Goal: Communication & Community: Answer question/provide support

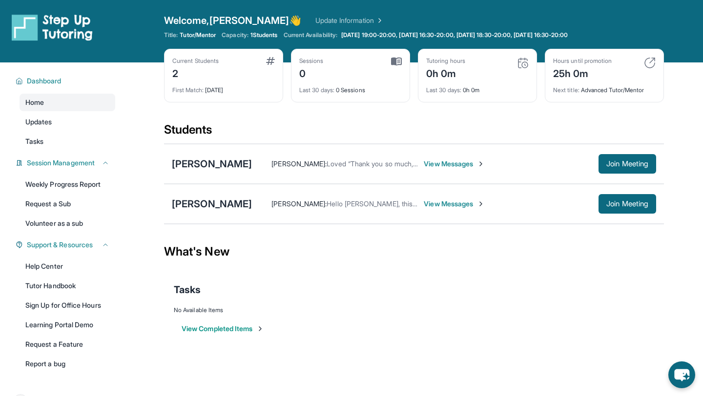
click at [424, 162] on span "View Messages" at bounding box center [454, 164] width 61 height 10
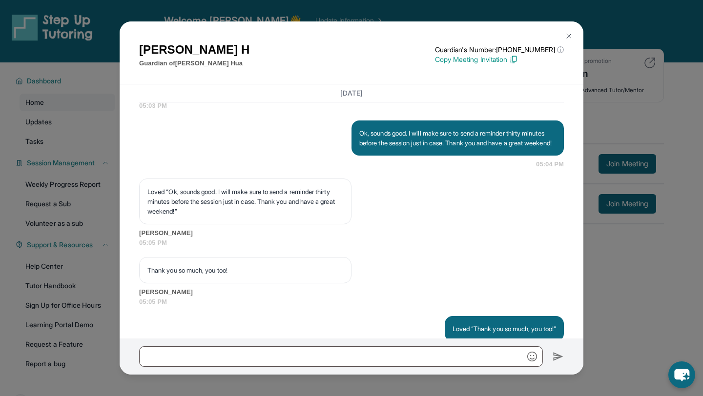
scroll to position [1523, 0]
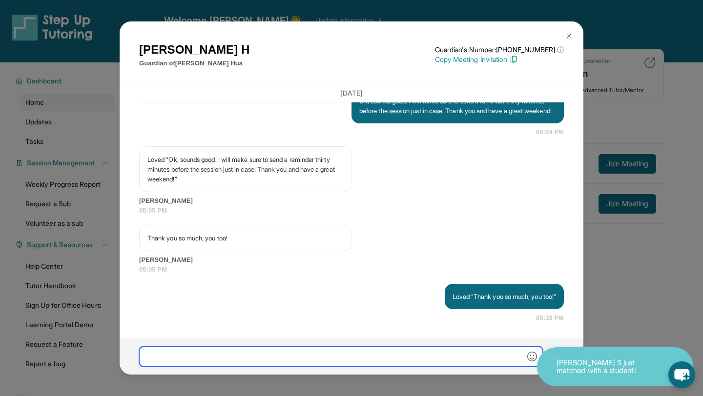
click at [315, 353] on input "text" at bounding box center [341, 356] width 404 height 20
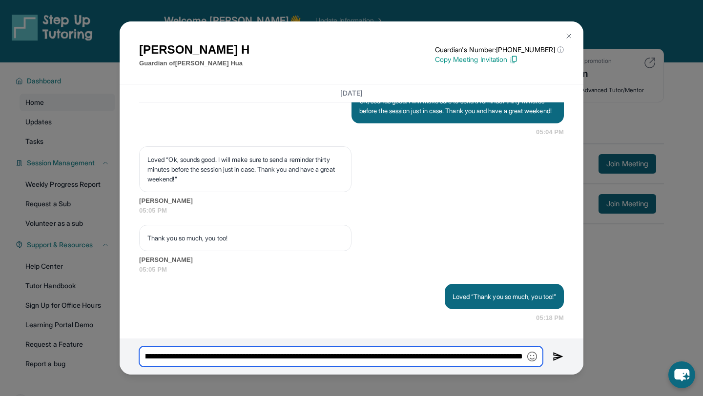
scroll to position [0, 199]
click at [288, 356] on input "**********" at bounding box center [341, 356] width 404 height 20
click at [483, 355] on input "**********" at bounding box center [341, 356] width 404 height 20
type input "**********"
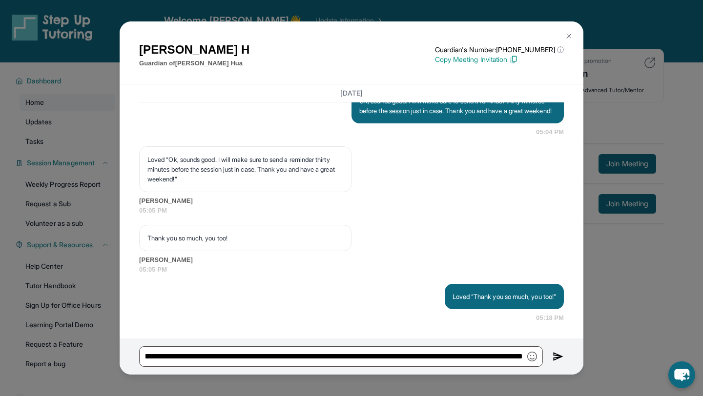
scroll to position [0, 0]
click at [557, 354] on img at bounding box center [557, 357] width 11 height 12
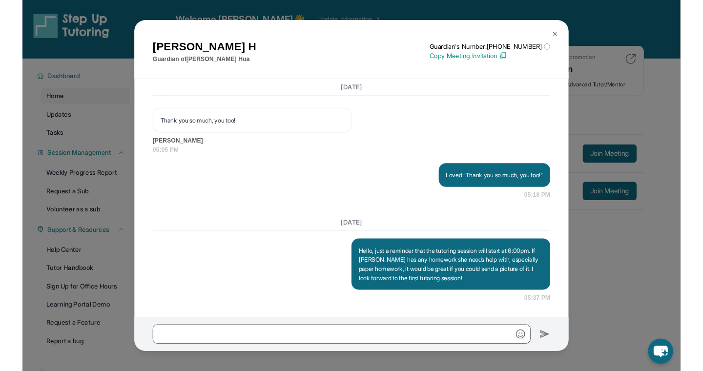
scroll to position [1633, 0]
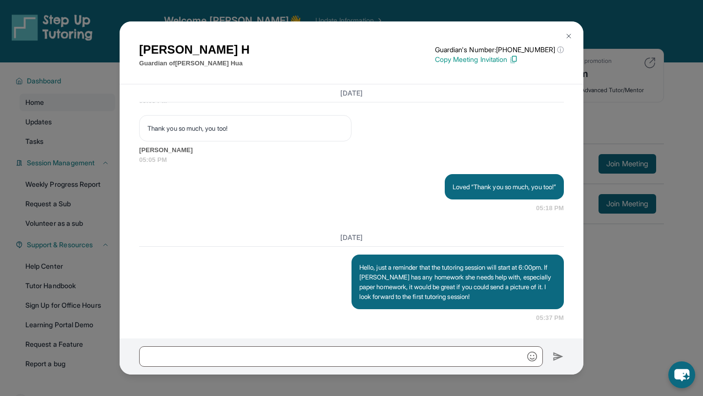
click at [569, 31] on button at bounding box center [569, 36] width 20 height 20
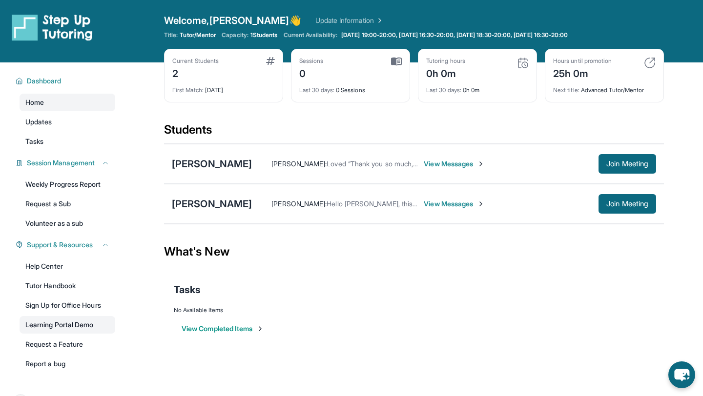
click at [92, 328] on link "Learning Portal Demo" at bounding box center [68, 325] width 96 height 18
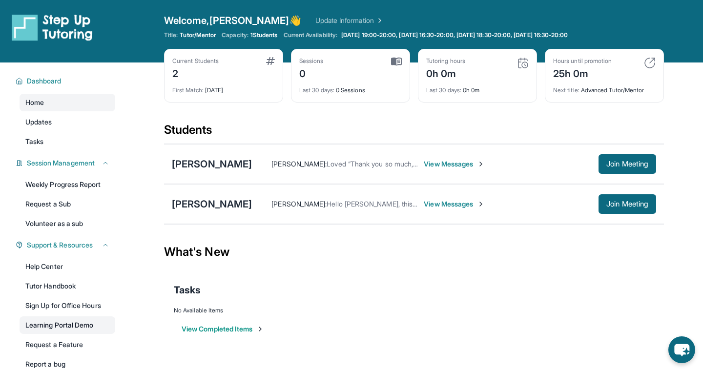
click at [53, 323] on link "Learning Portal Demo" at bounding box center [68, 325] width 96 height 18
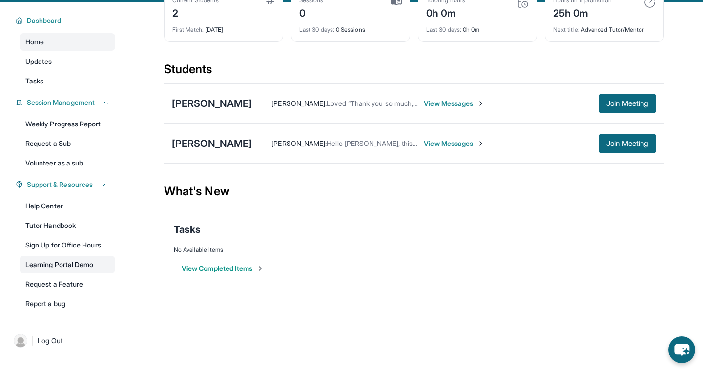
scroll to position [62, 0]
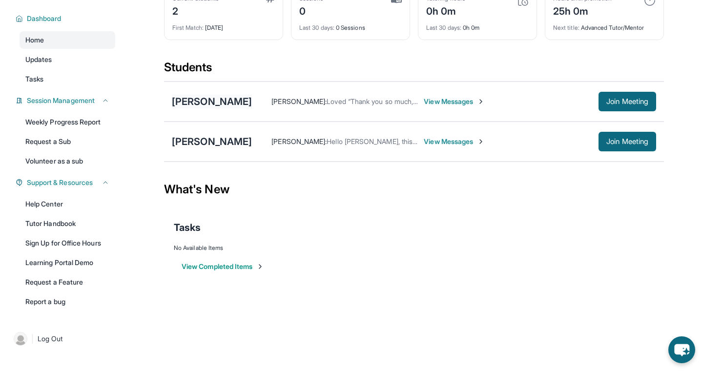
click at [194, 101] on div "[PERSON_NAME]" at bounding box center [212, 102] width 80 height 14
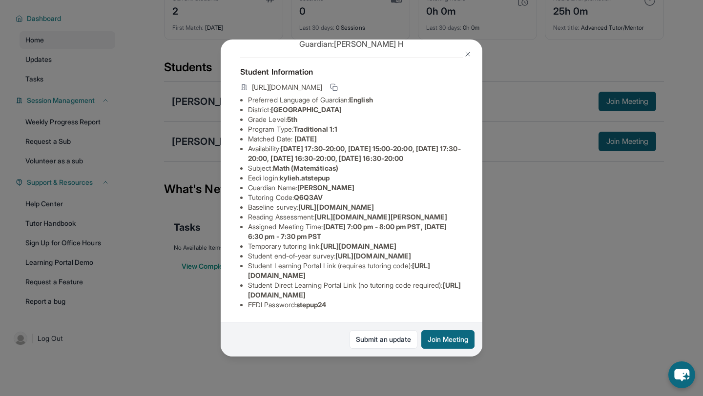
scroll to position [152, 0]
drag, startPoint x: 338, startPoint y: 303, endPoint x: 301, endPoint y: 303, distance: 36.6
click at [301, 303] on li "EEDI Password : stepup24" at bounding box center [355, 305] width 215 height 10
click at [283, 174] on span "kylieh.atstepup" at bounding box center [305, 178] width 50 height 8
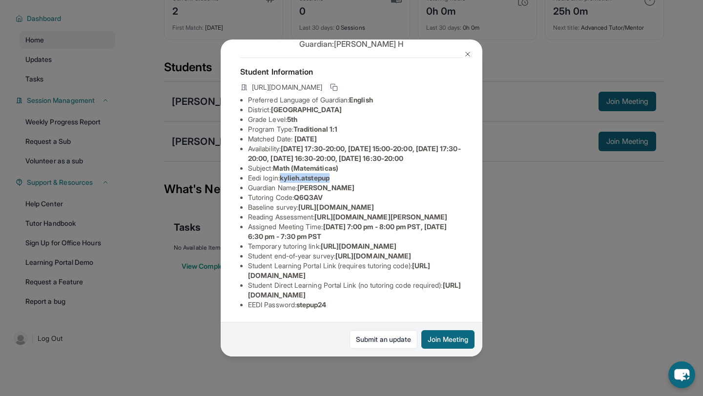
drag, startPoint x: 283, startPoint y: 109, endPoint x: 329, endPoint y: 111, distance: 46.4
click at [329, 174] on span "kylieh.atstepup" at bounding box center [305, 178] width 50 height 8
copy span "kylieh.atstepup"
drag, startPoint x: 301, startPoint y: 305, endPoint x: 341, endPoint y: 306, distance: 40.0
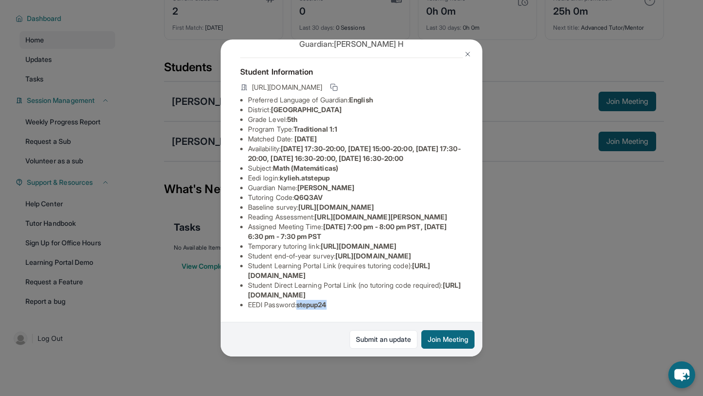
click at [341, 306] on li "EEDI Password : stepup24" at bounding box center [355, 305] width 215 height 10
copy span "stepup24"
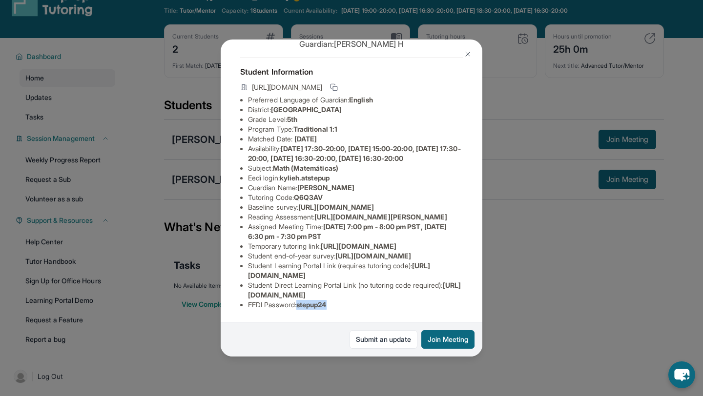
scroll to position [100, 0]
click at [366, 144] on span "[DATE] 17:30-20:00, [DATE] 15:00-20:00, [DATE] 17:30-20:00, [DATE] 16:30-20:00,…" at bounding box center [354, 153] width 213 height 18
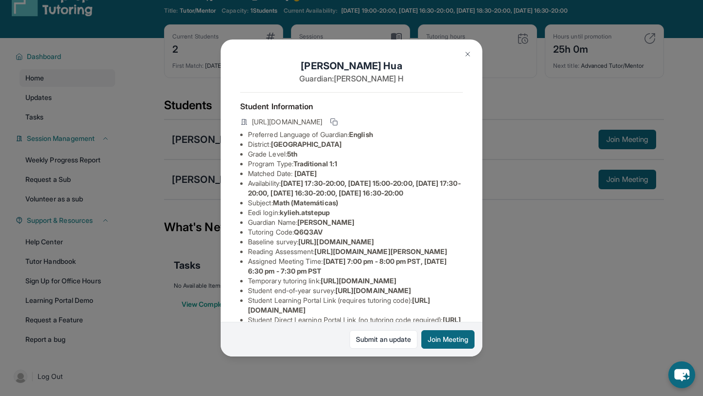
click at [466, 54] on img at bounding box center [468, 54] width 8 height 8
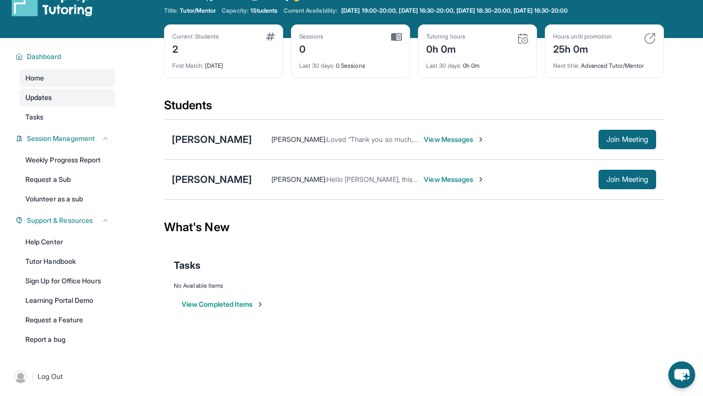
click at [52, 98] on span "Updates" at bounding box center [38, 98] width 27 height 10
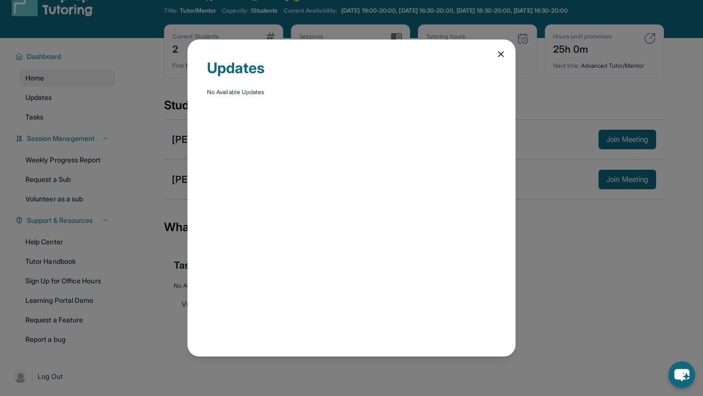
click at [49, 113] on div "Updates No Available Updates" at bounding box center [351, 198] width 703 height 396
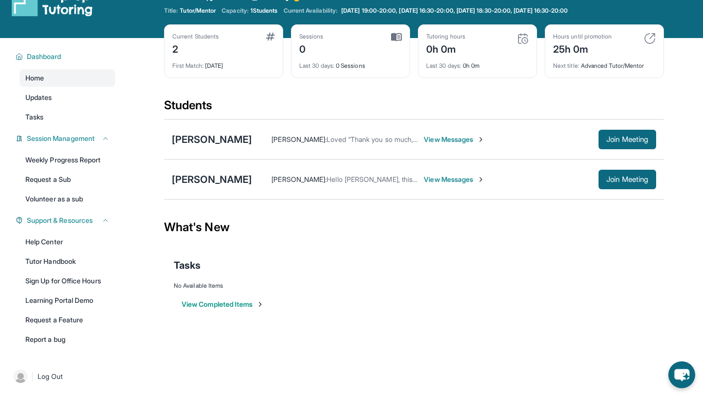
click at [49, 113] on link "Tasks" at bounding box center [68, 117] width 96 height 18
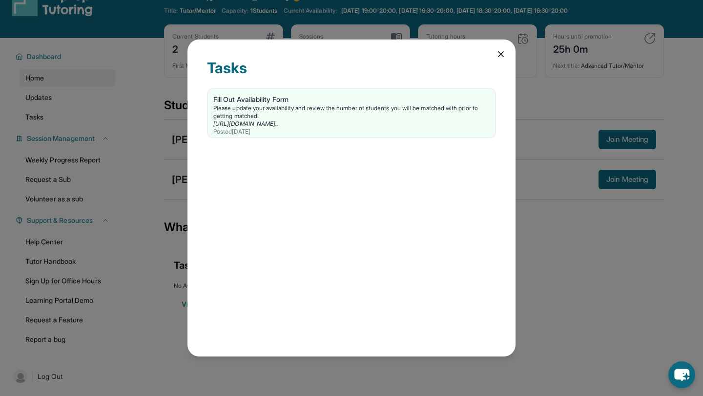
click at [49, 113] on div "Tasks Fill Out Availability Form Please update your availability and review the…" at bounding box center [351, 198] width 703 height 396
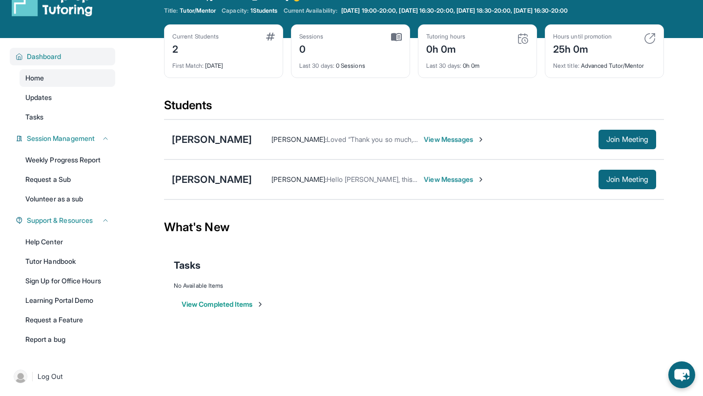
click at [60, 55] on span "Dashboard" at bounding box center [44, 57] width 35 height 10
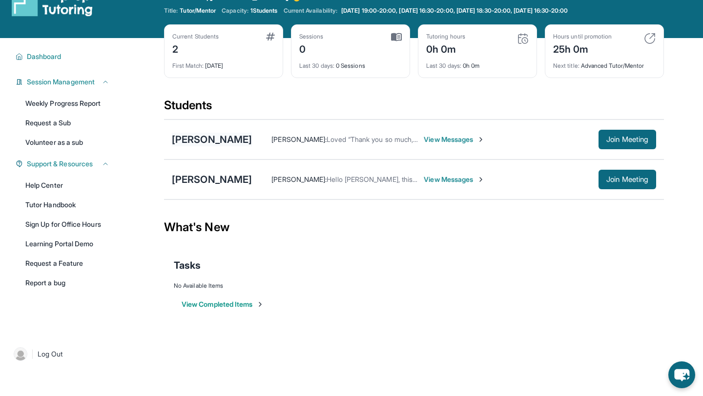
click at [186, 141] on div "[PERSON_NAME]" at bounding box center [212, 140] width 80 height 14
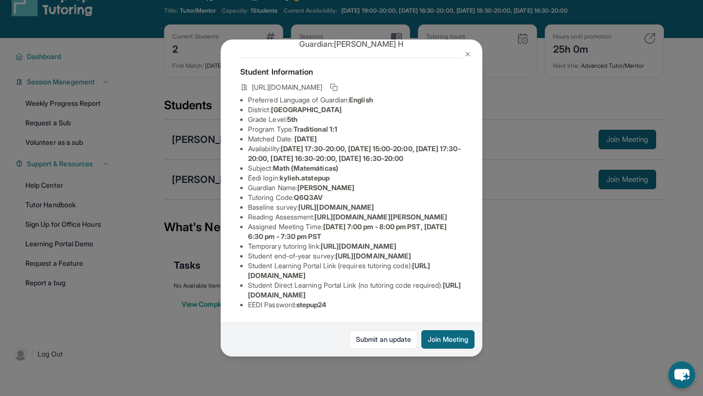
scroll to position [152, 0]
click at [467, 54] on img at bounding box center [468, 54] width 8 height 8
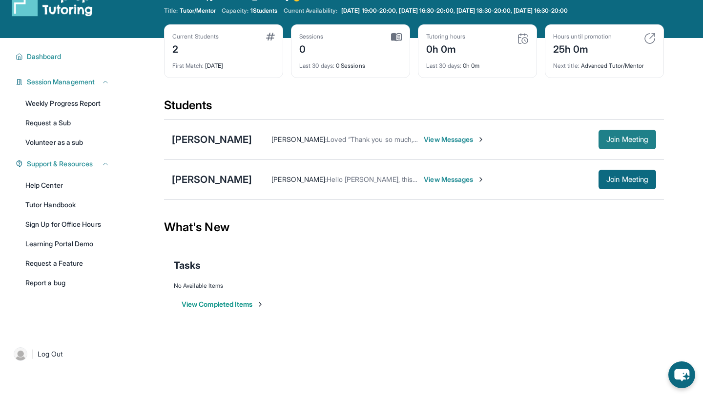
click at [617, 140] on span "Join Meeting" at bounding box center [627, 140] width 42 height 6
click at [199, 137] on div "[PERSON_NAME]" at bounding box center [212, 140] width 80 height 14
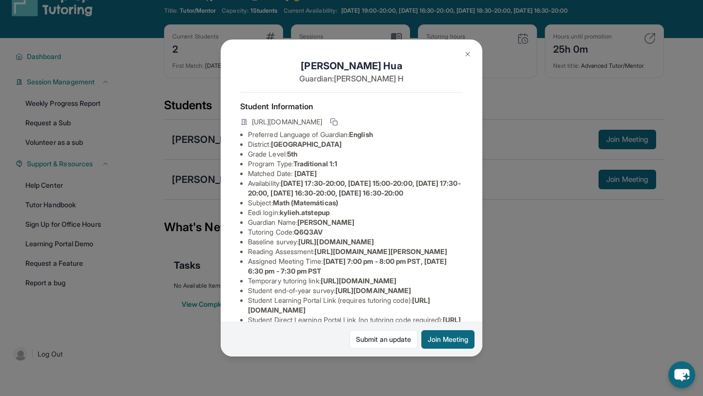
click at [464, 55] on img at bounding box center [468, 54] width 8 height 8
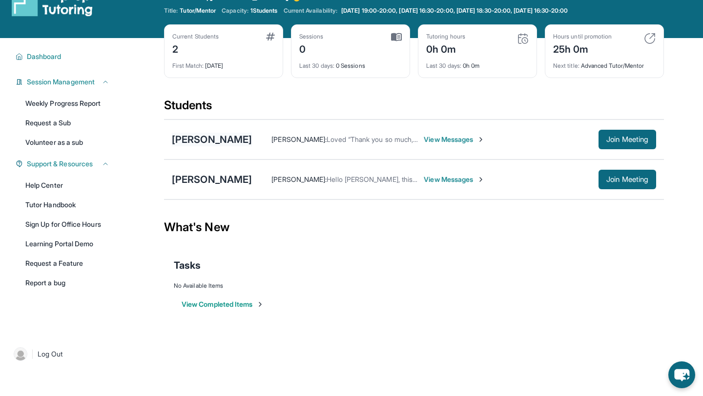
click at [190, 141] on div "[PERSON_NAME]" at bounding box center [212, 140] width 80 height 14
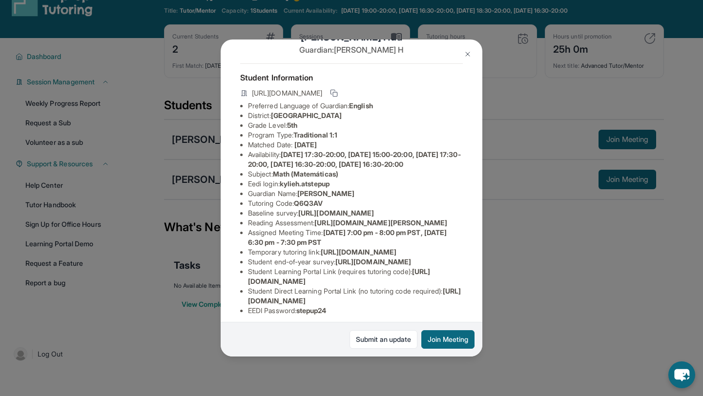
scroll to position [36, 0]
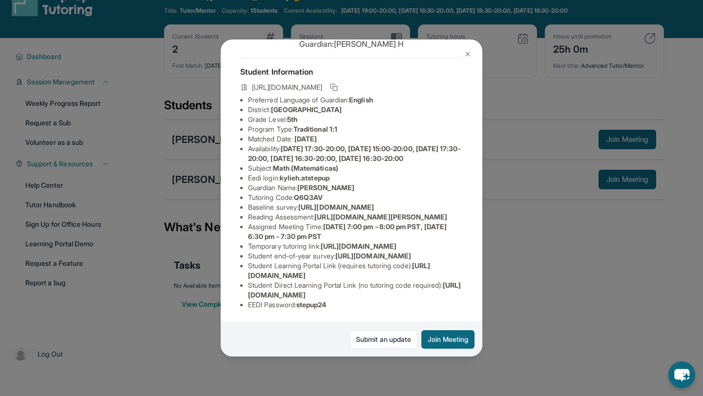
drag, startPoint x: 247, startPoint y: 224, endPoint x: 397, endPoint y: 236, distance: 149.8
click at [397, 212] on li "Baseline survey : [URL][DOMAIN_NAME]" at bounding box center [355, 207] width 215 height 10
copy span "[URL][DOMAIN_NAME]"
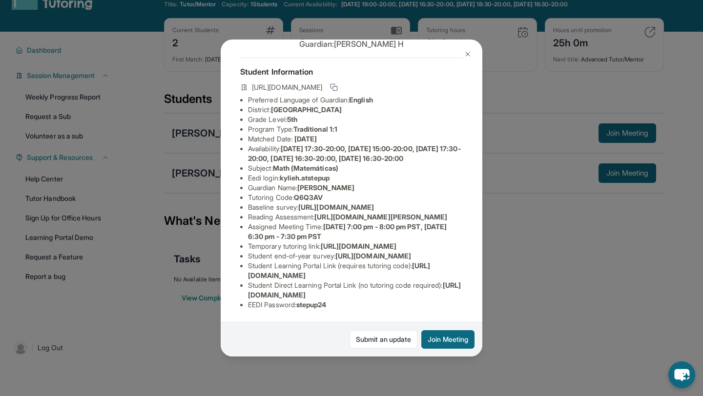
scroll to position [130, 0]
click at [580, 277] on div "[PERSON_NAME] Guardian: [PERSON_NAME] Student Information [URL][DOMAIN_NAME] Pr…" at bounding box center [351, 198] width 703 height 396
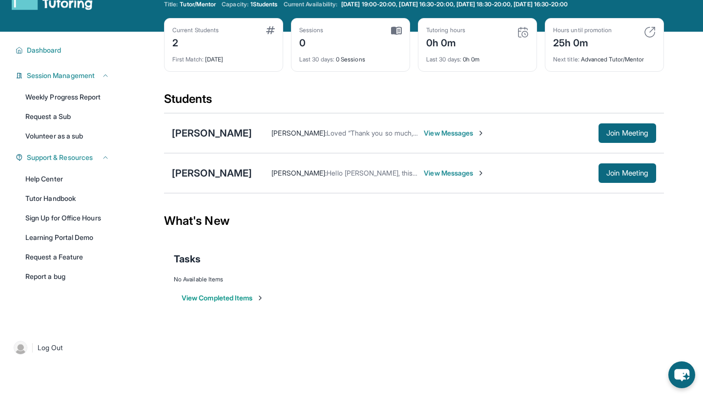
click at [336, 134] on span "Loved “Thank you so much, you too!”" at bounding box center [383, 133] width 115 height 8
click at [424, 132] on span "View Messages" at bounding box center [454, 133] width 61 height 10
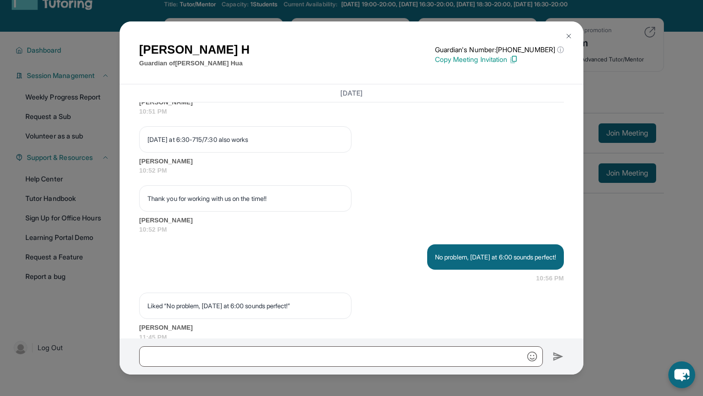
scroll to position [1066, 0]
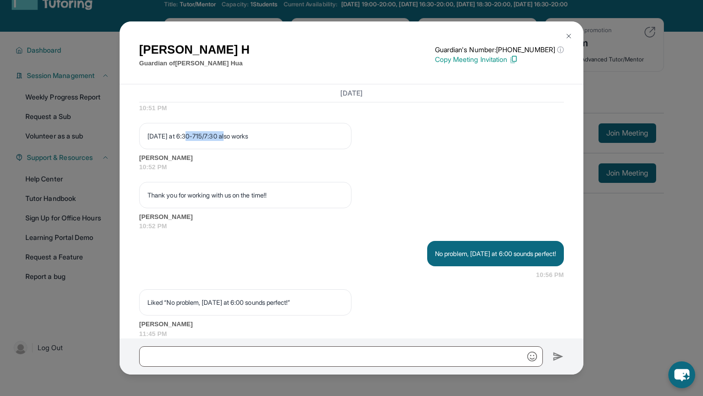
drag, startPoint x: 191, startPoint y: 163, endPoint x: 233, endPoint y: 164, distance: 42.0
click at [234, 141] on p "[DATE] at 6:30-715/7:30 also works" at bounding box center [245, 136] width 196 height 10
click at [233, 141] on p "[DATE] at 6:30-715/7:30 also works" at bounding box center [245, 136] width 196 height 10
drag, startPoint x: 191, startPoint y: 163, endPoint x: 278, endPoint y: 162, distance: 86.9
click at [281, 141] on p "[DATE] at 6:30-715/7:30 also works" at bounding box center [245, 136] width 196 height 10
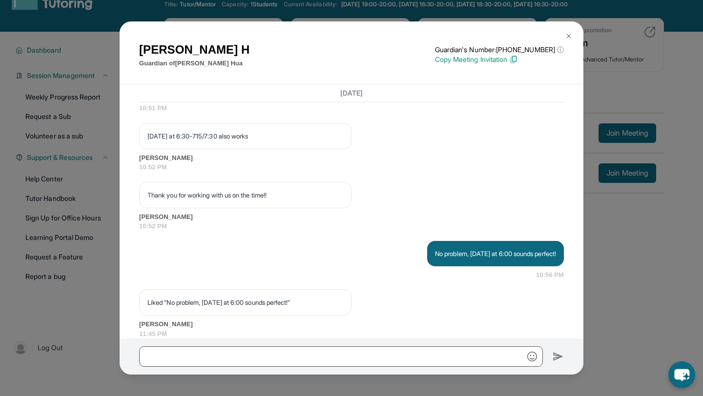
click at [278, 141] on p "[DATE] at 6:30-715/7:30 also works" at bounding box center [245, 136] width 196 height 10
drag, startPoint x: 141, startPoint y: 162, endPoint x: 284, endPoint y: 170, distance: 143.7
click at [284, 149] on div "[DATE] at 6:30-715/7:30 also works" at bounding box center [245, 136] width 212 height 26
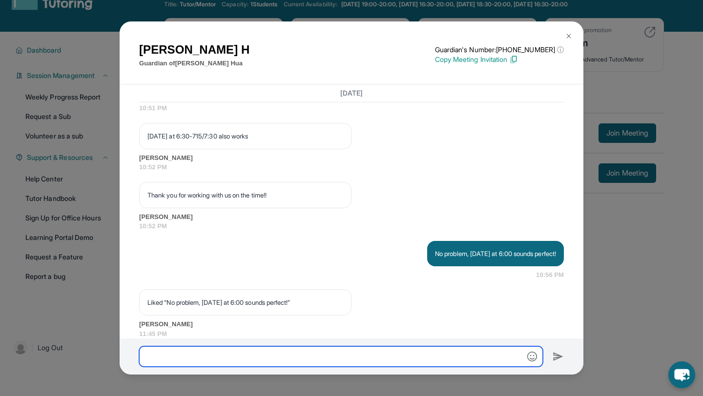
click at [247, 357] on input "text" at bounding box center [341, 356] width 404 height 20
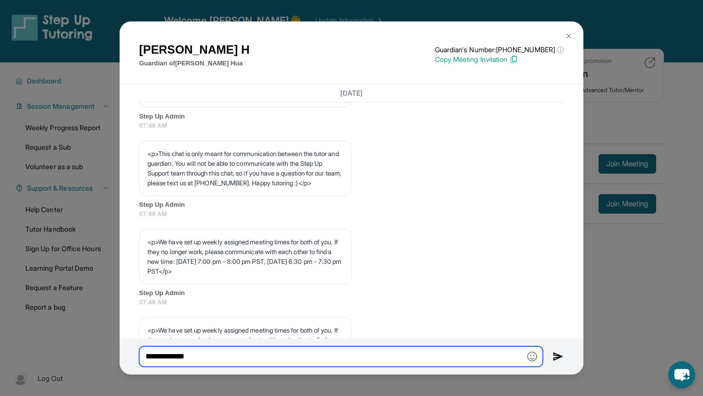
scroll to position [323, 0]
click at [192, 357] on input "**********" at bounding box center [341, 356] width 404 height 20
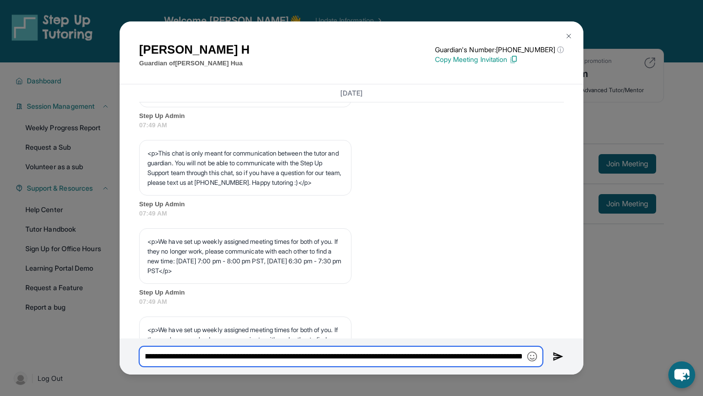
scroll to position [0, 795]
type input "**********"
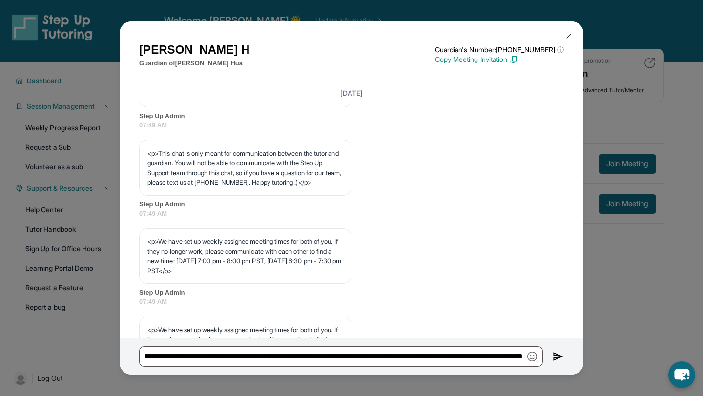
click at [559, 354] on img at bounding box center [557, 357] width 11 height 12
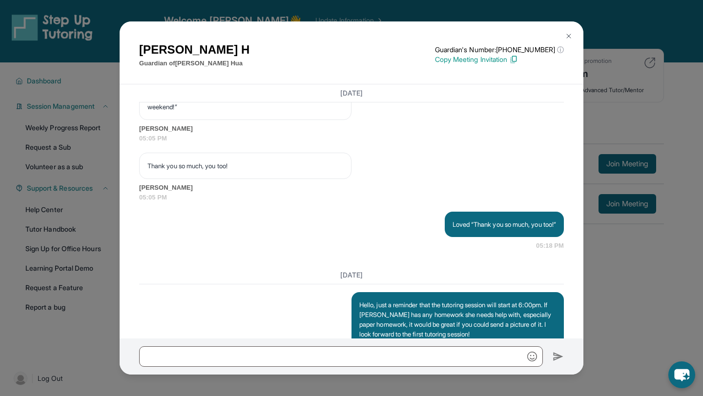
scroll to position [1926, 0]
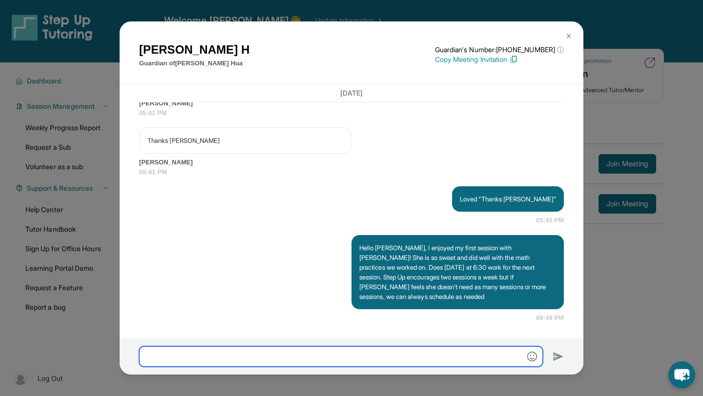
click at [453, 360] on input "text" at bounding box center [341, 356] width 404 height 20
type input "*"
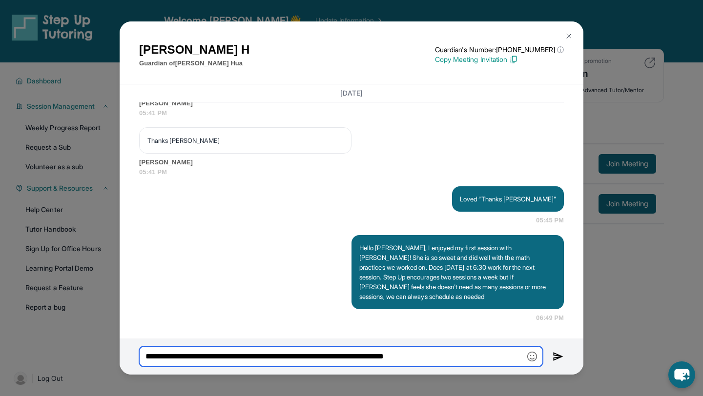
click at [453, 361] on input "**********" at bounding box center [341, 356] width 404 height 20
click at [477, 356] on input "**********" at bounding box center [341, 356] width 404 height 20
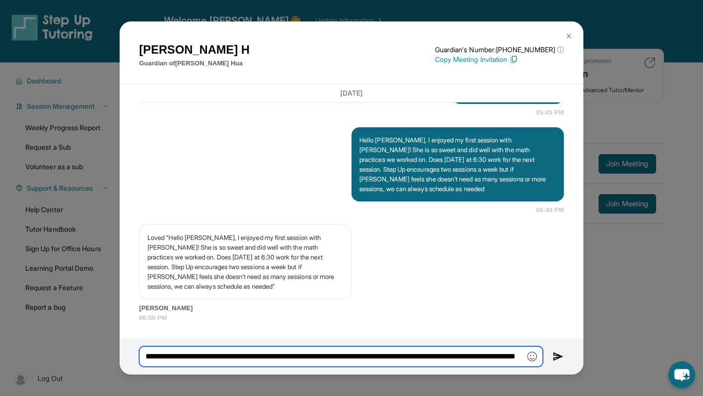
scroll to position [0, 91]
type input "**********"
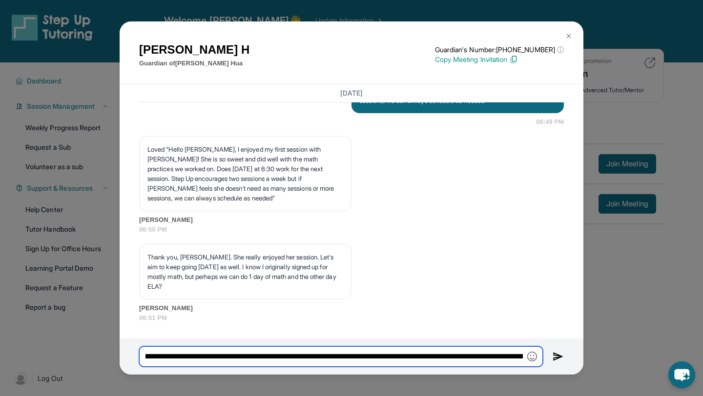
scroll to position [0, 0]
drag, startPoint x: 522, startPoint y: 358, endPoint x: 131, endPoint y: 349, distance: 390.9
click at [130, 349] on div "**********" at bounding box center [352, 357] width 464 height 36
type input "**********"
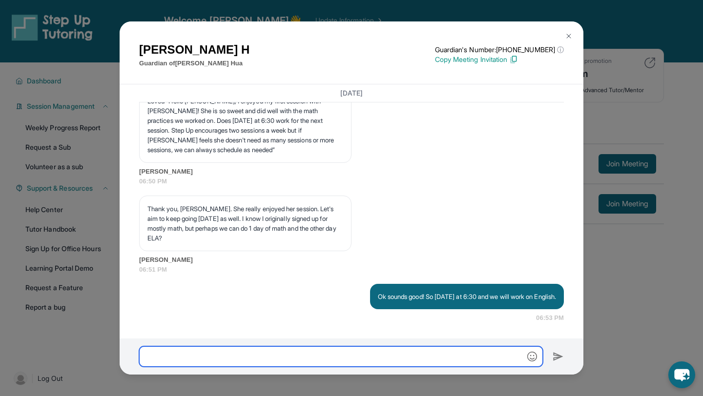
scroll to position [2181, 0]
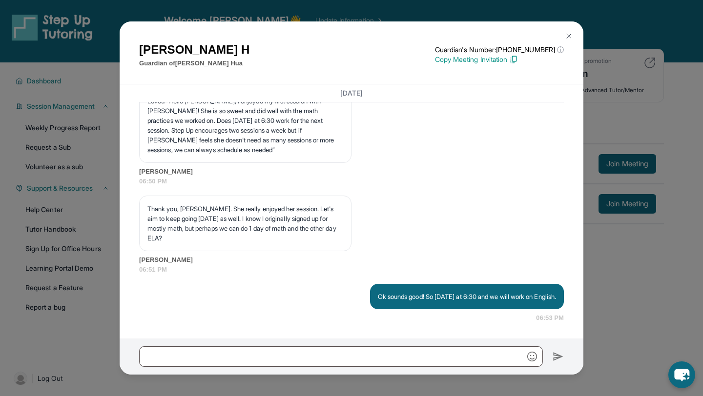
click at [566, 32] on button at bounding box center [569, 36] width 20 height 20
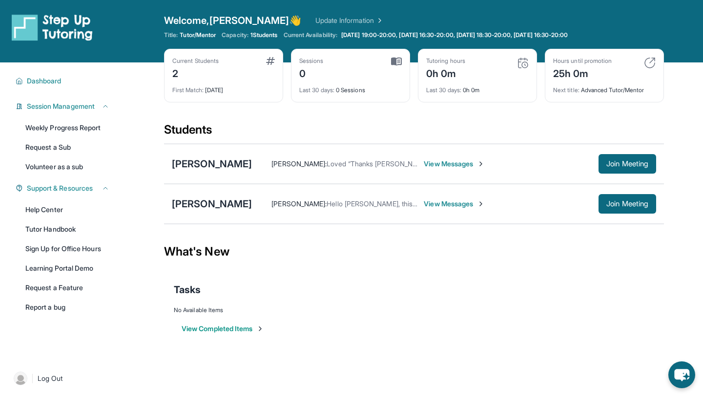
click at [255, 201] on div "[PERSON_NAME] : Hello [PERSON_NAME], this is [PERSON_NAME] with Step Up Tutorin…" at bounding box center [425, 204] width 346 height 10
click at [271, 207] on span "[PERSON_NAME] :" at bounding box center [298, 204] width 55 height 8
click at [438, 209] on div "[PERSON_NAME] : Hello [PERSON_NAME], this is [PERSON_NAME] with Step Up Tutorin…" at bounding box center [454, 204] width 404 height 20
click at [437, 206] on span "View Messages" at bounding box center [454, 204] width 61 height 10
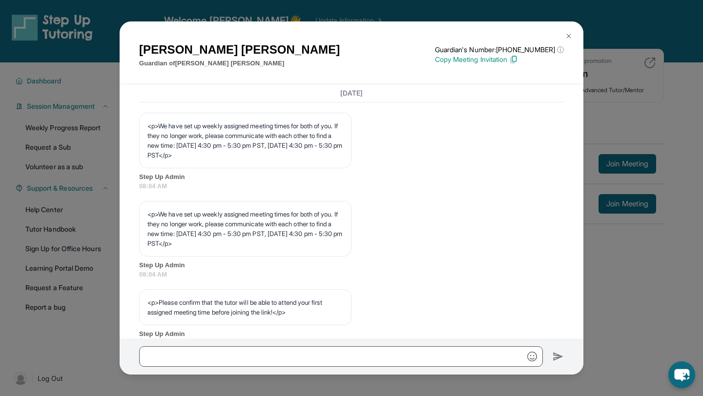
scroll to position [429, 0]
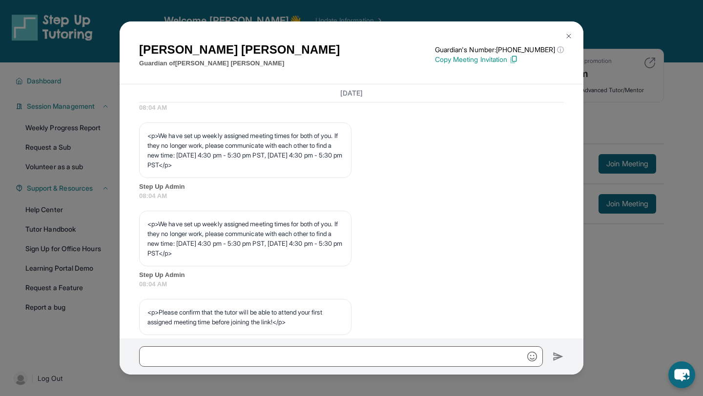
click at [566, 30] on button at bounding box center [569, 36] width 20 height 20
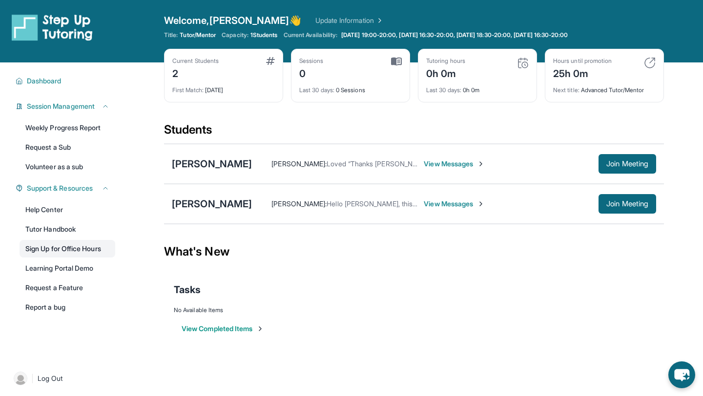
click at [95, 242] on link "Sign Up for Office Hours" at bounding box center [68, 249] width 96 height 18
